Goal: Find specific page/section: Find specific page/section

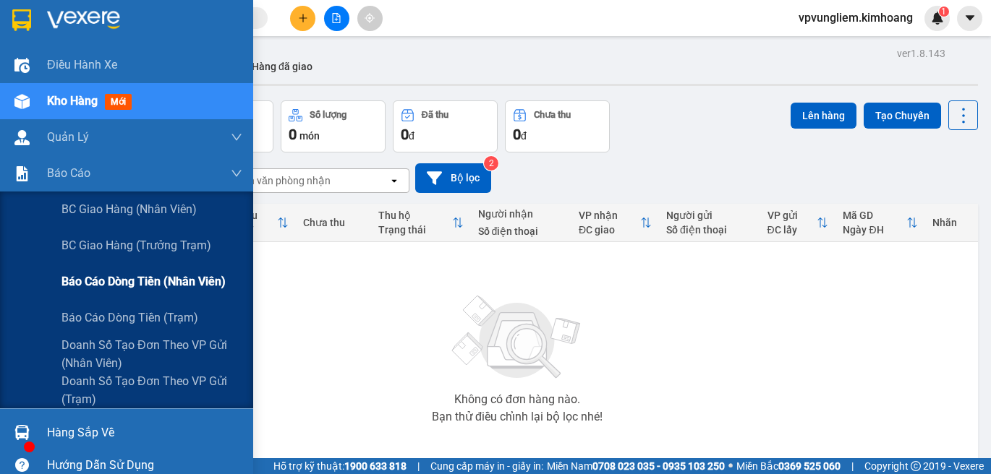
click at [166, 282] on span "Báo cáo dòng tiền (nhân viên)" at bounding box center [143, 282] width 164 height 18
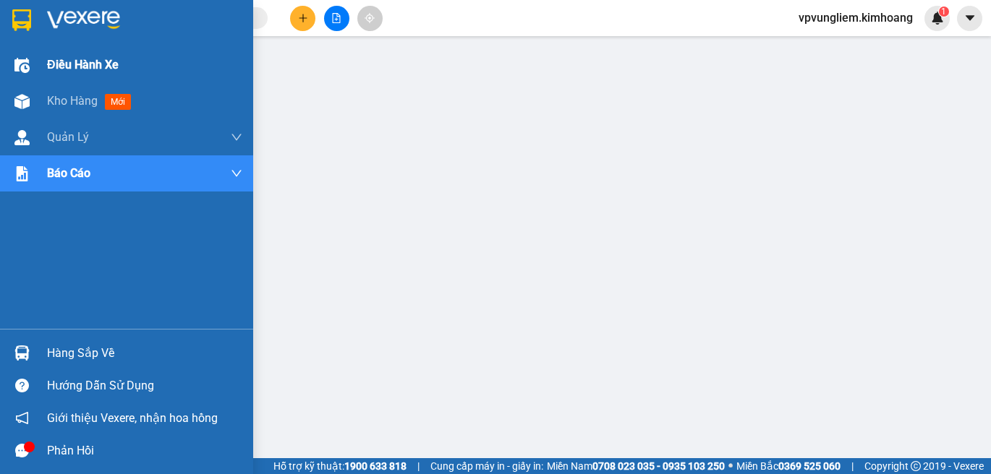
click at [69, 94] on span "Kho hàng" at bounding box center [72, 101] width 51 height 14
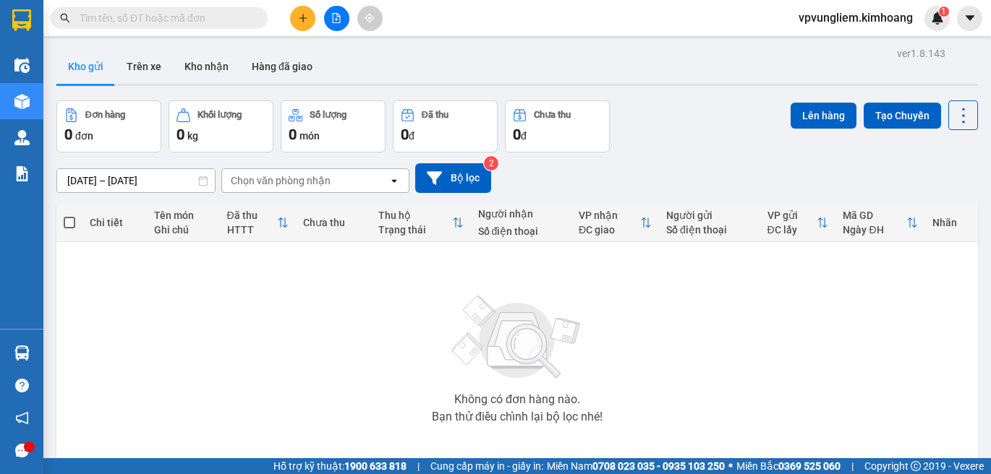
click at [135, 7] on span at bounding box center [159, 18] width 217 height 22
click at [146, 17] on input "text" at bounding box center [165, 18] width 171 height 16
click at [159, 9] on span at bounding box center [159, 18] width 217 height 22
click at [163, 24] on input "text" at bounding box center [165, 18] width 171 height 16
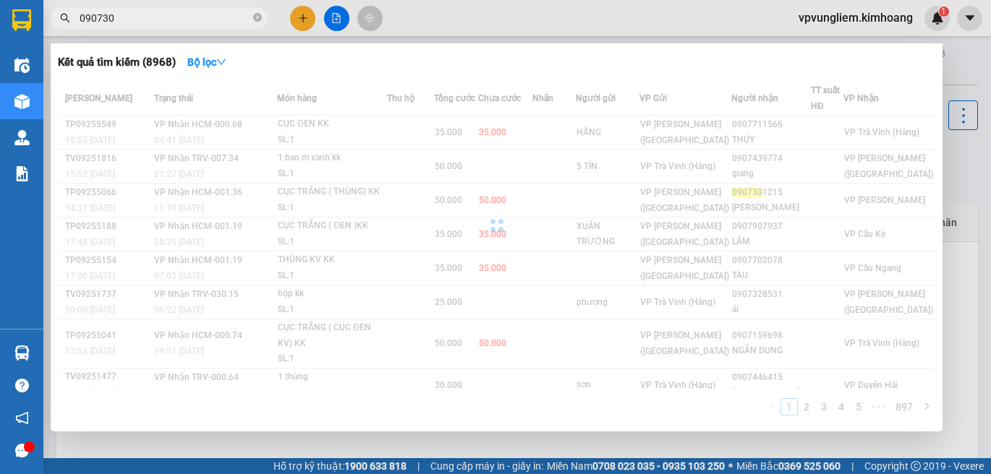
type input "0907301"
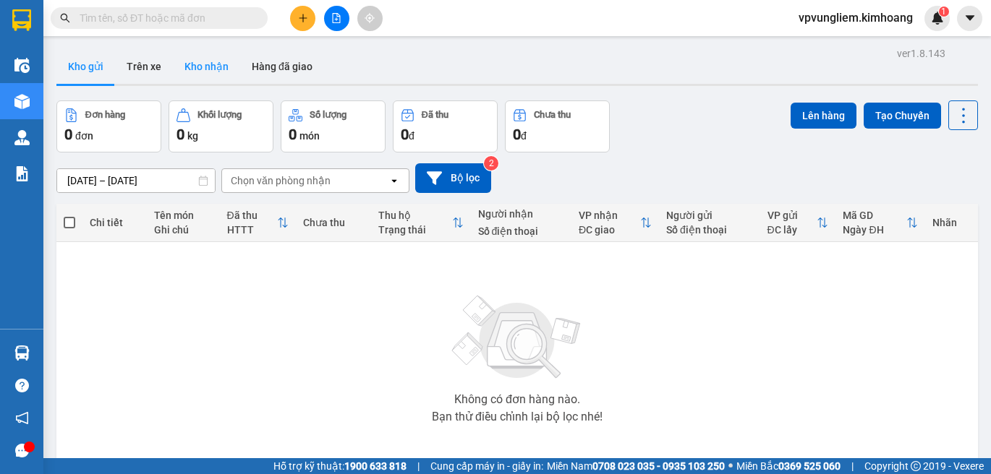
click at [213, 61] on button "Kho nhận" at bounding box center [206, 66] width 67 height 35
